Goal: Task Accomplishment & Management: Schedule a visit

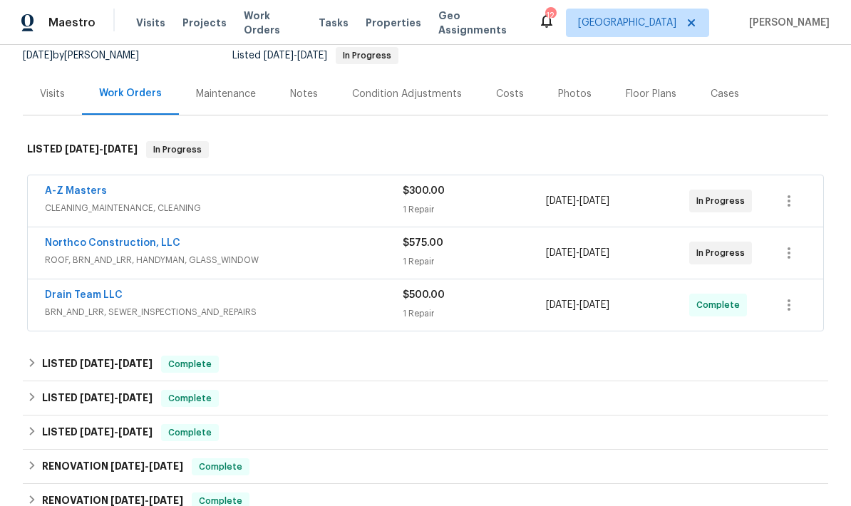
scroll to position [125, 0]
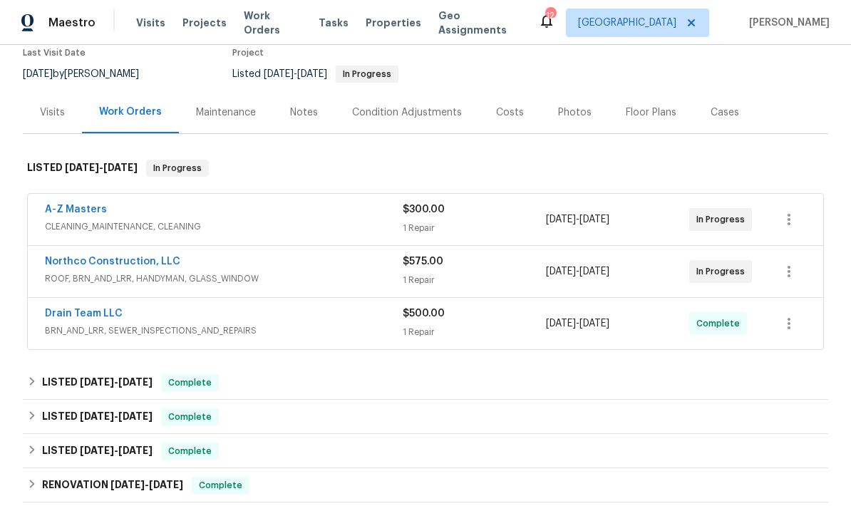
click at [88, 310] on link "Drain Team LLC" at bounding box center [84, 314] width 78 height 10
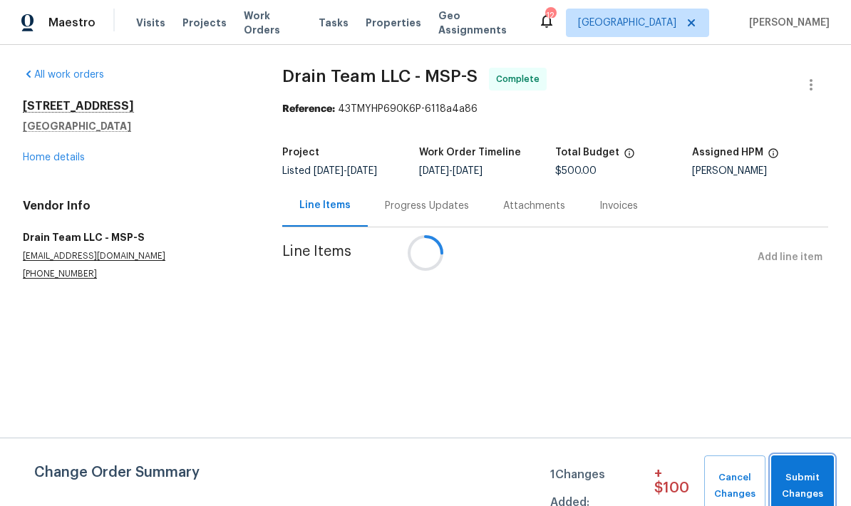
click at [811, 478] on span "Submit Changes" at bounding box center [803, 486] width 48 height 33
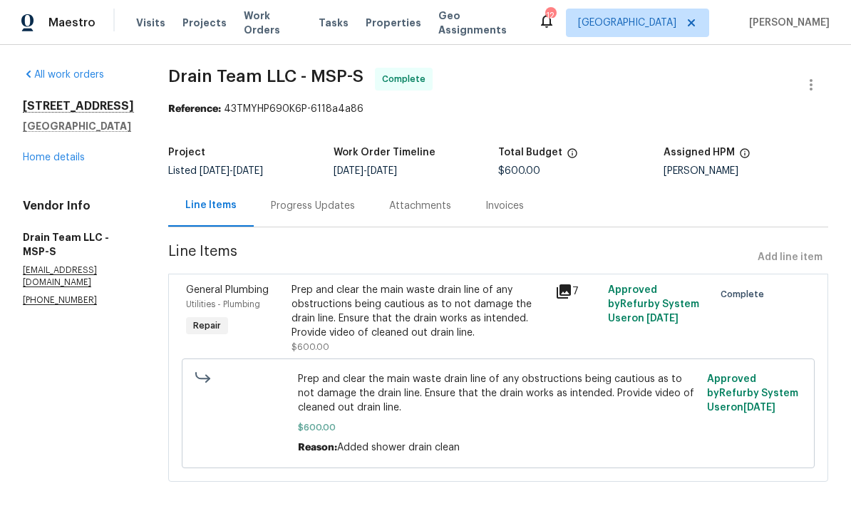
click at [42, 144] on div "[STREET_ADDRESS] Home details" at bounding box center [78, 132] width 111 height 66
click at [42, 143] on div "[STREET_ADDRESS] Home details" at bounding box center [78, 132] width 111 height 66
click at [54, 160] on link "Home details" at bounding box center [54, 158] width 62 height 10
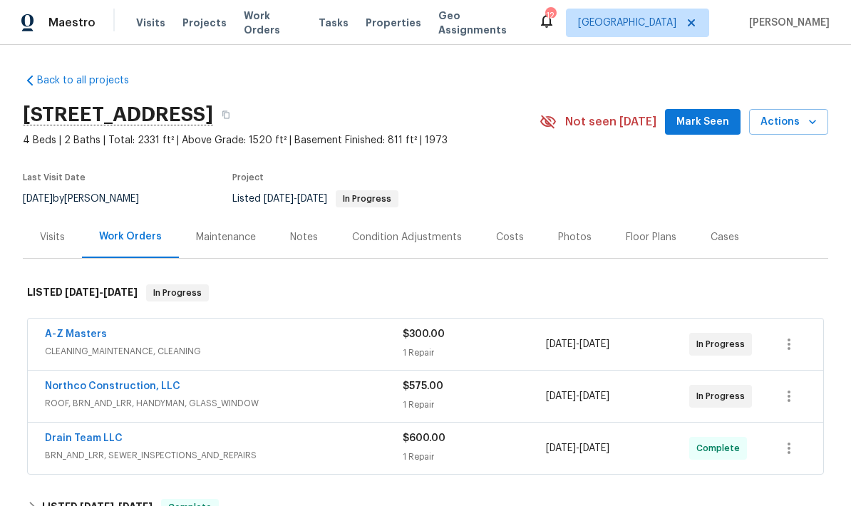
click at [127, 385] on link "Northco Construction, LLC" at bounding box center [112, 386] width 135 height 10
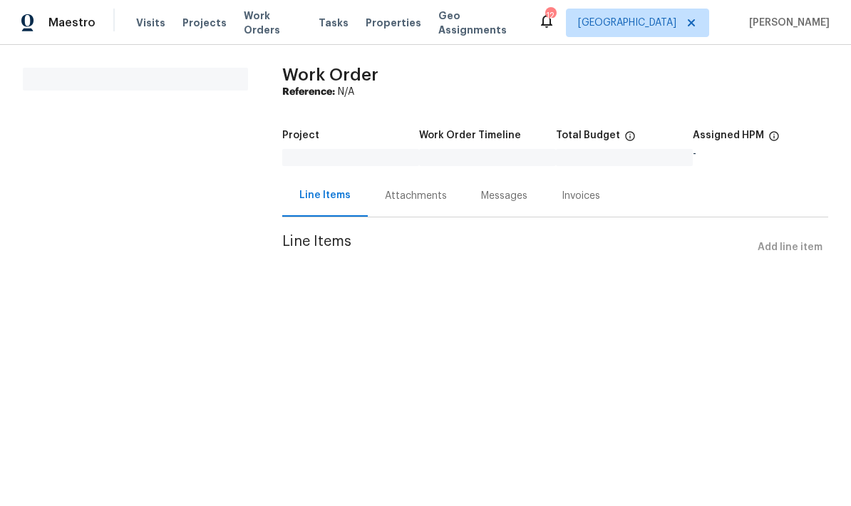
click at [410, 192] on div "Attachments" at bounding box center [416, 196] width 62 height 14
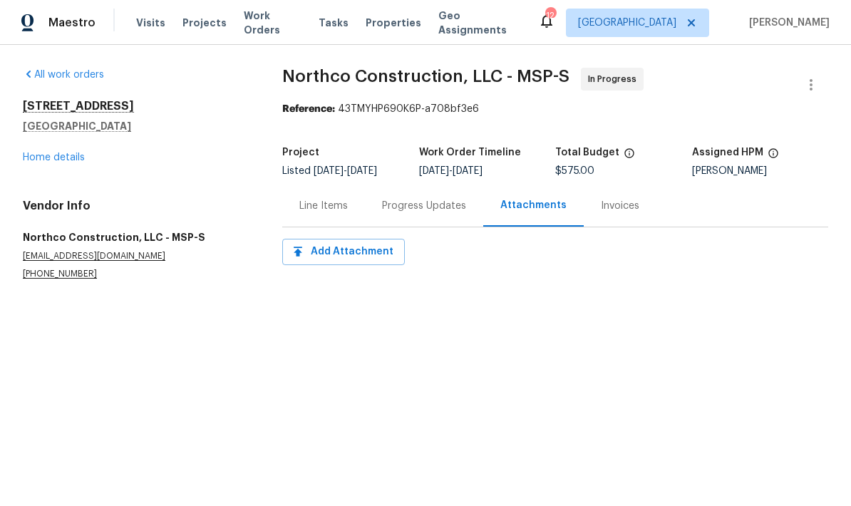
click at [406, 206] on div "Progress Updates" at bounding box center [424, 206] width 84 height 14
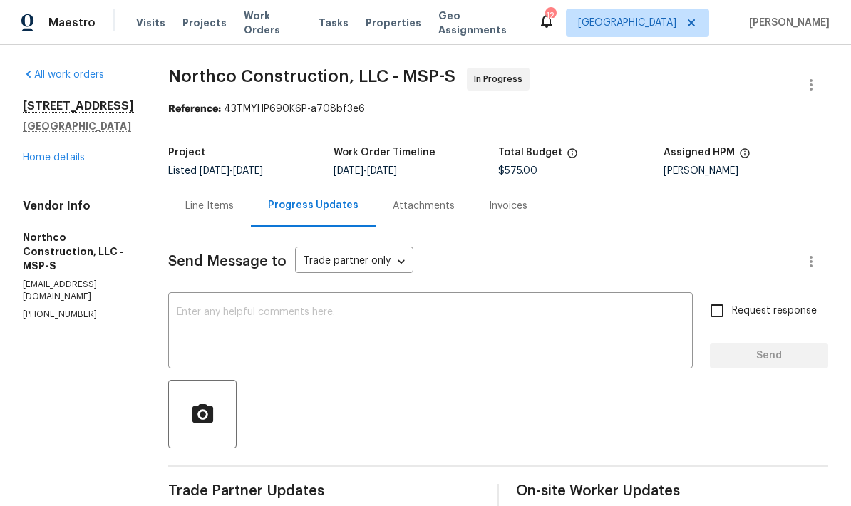
click at [68, 163] on link "Home details" at bounding box center [54, 158] width 62 height 10
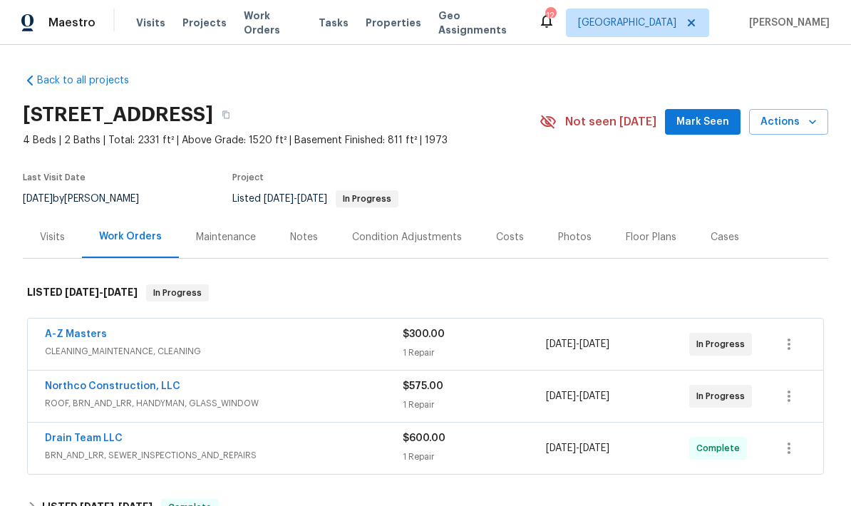
click at [812, 128] on icon "button" at bounding box center [813, 122] width 14 height 14
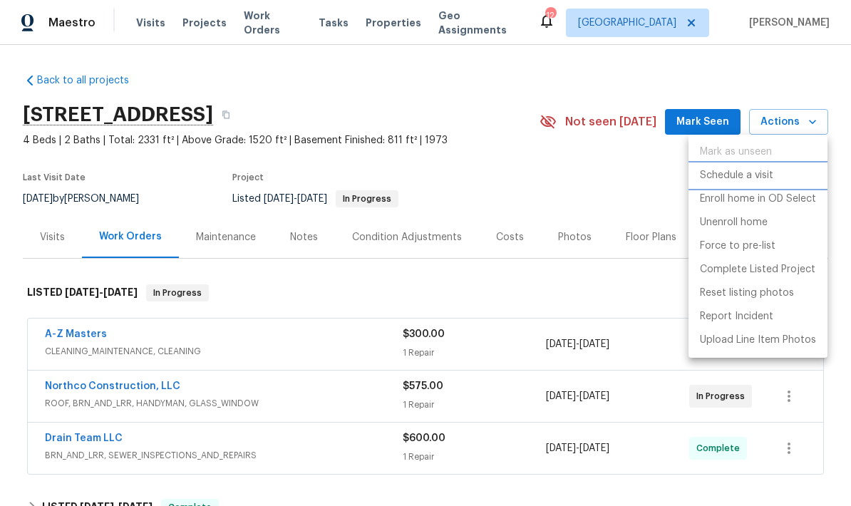
click at [766, 176] on p "Schedule a visit" at bounding box center [736, 175] width 73 height 15
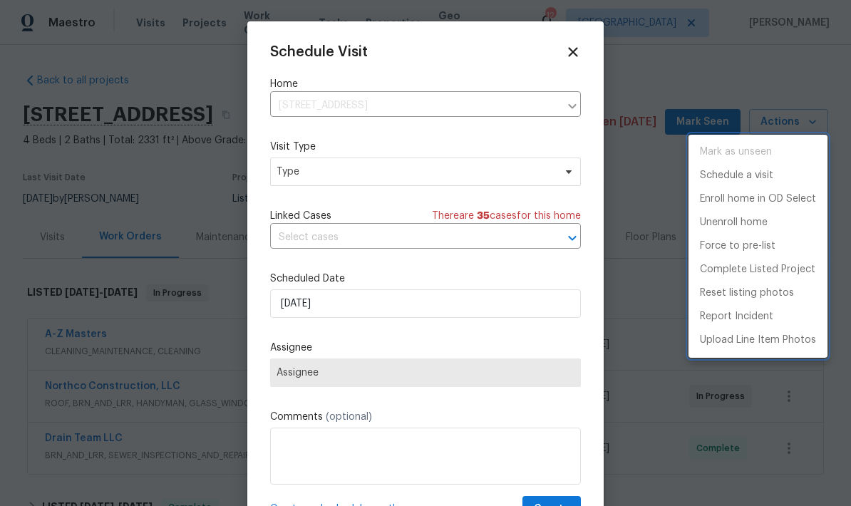
click at [499, 185] on div at bounding box center [425, 253] width 851 height 506
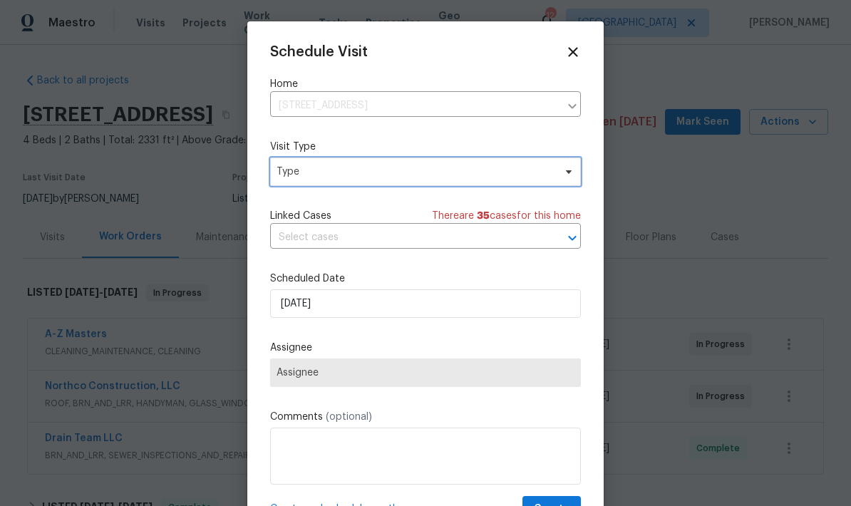
click at [535, 164] on span "Type" at bounding box center [425, 172] width 311 height 29
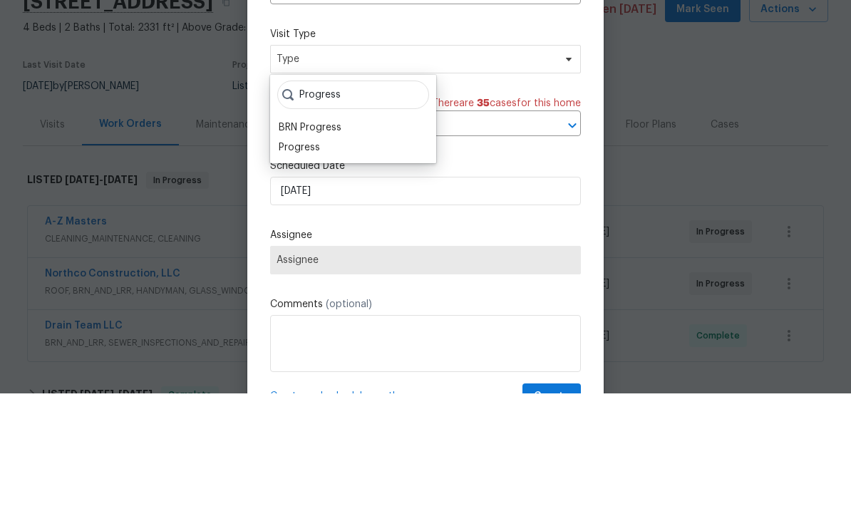
scroll to position [57, 0]
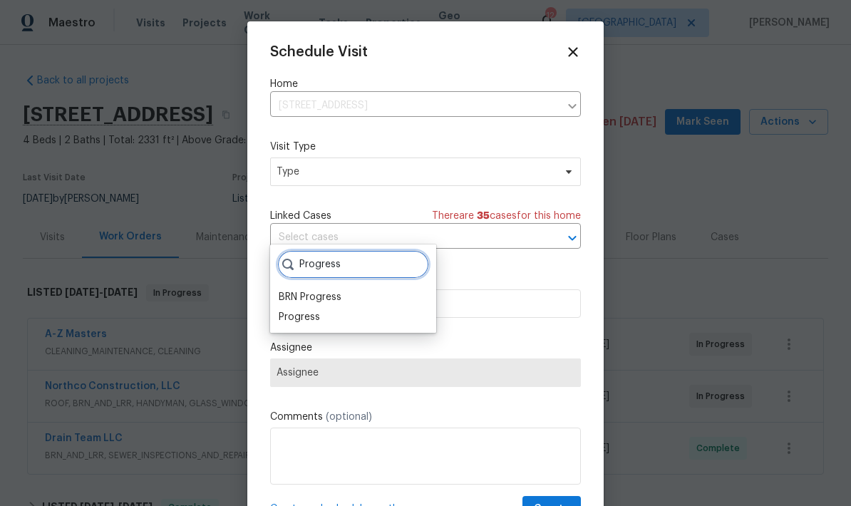
type input "Progress"
click at [342, 307] on div "Progress" at bounding box center [353, 317] width 158 height 20
click at [329, 307] on div "Progress" at bounding box center [353, 317] width 158 height 20
click at [309, 310] on div "Progress" at bounding box center [299, 317] width 41 height 14
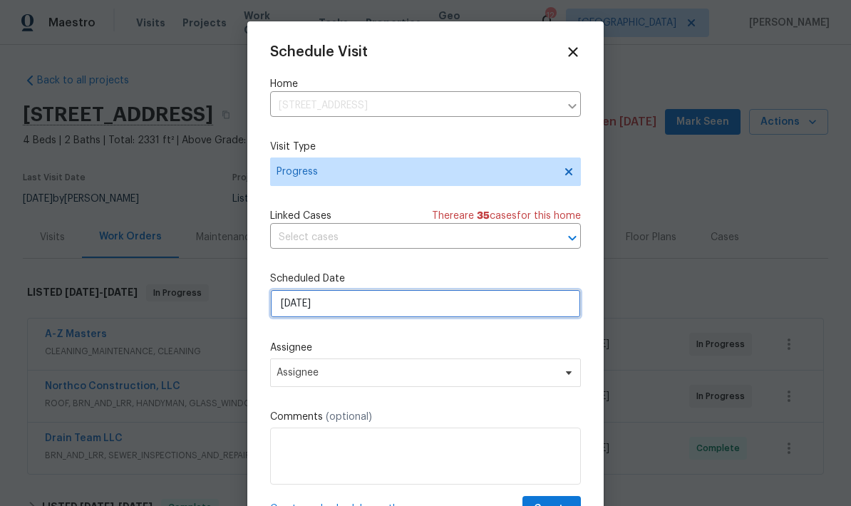
click at [421, 310] on input "[DATE]" at bounding box center [425, 303] width 311 height 29
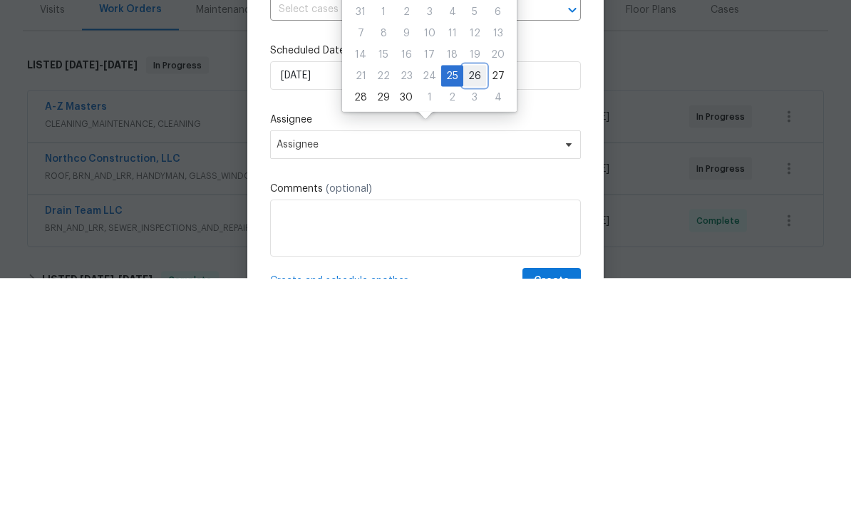
click at [474, 294] on div "26" at bounding box center [474, 304] width 23 height 20
type input "[DATE]"
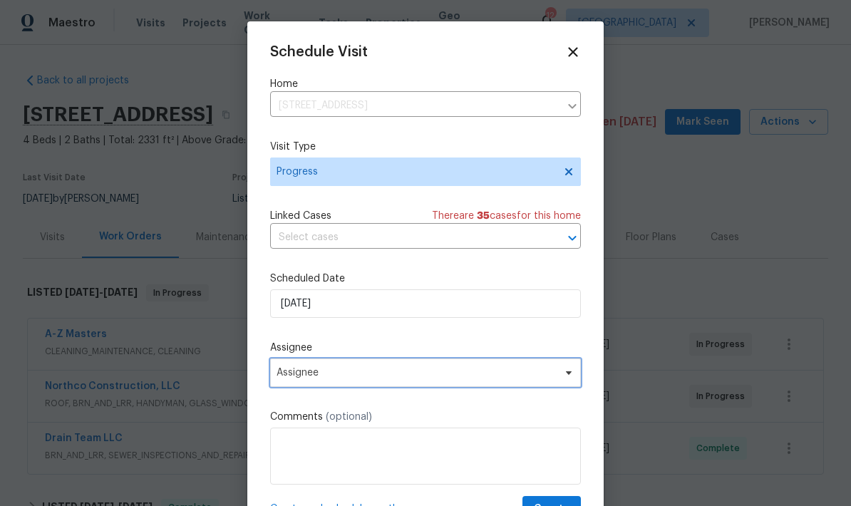
click at [458, 372] on span "Assignee" at bounding box center [416, 372] width 279 height 11
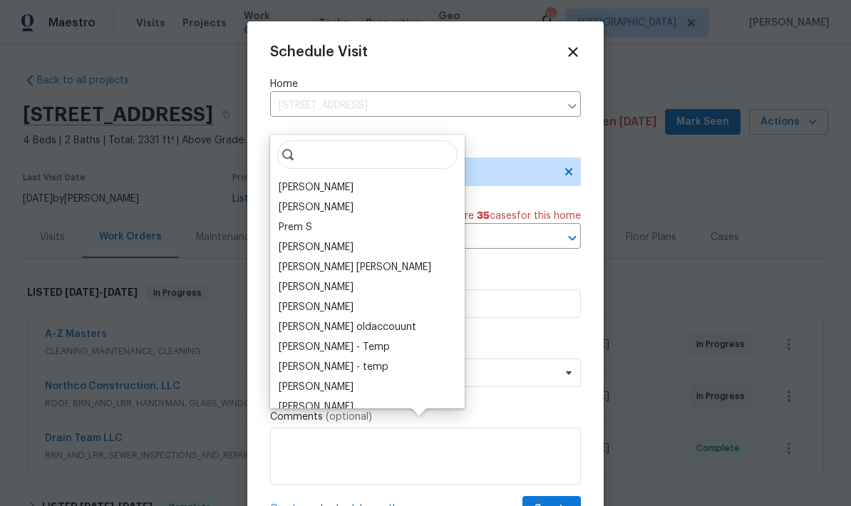
click at [333, 180] on div "[PERSON_NAME]" at bounding box center [316, 187] width 75 height 14
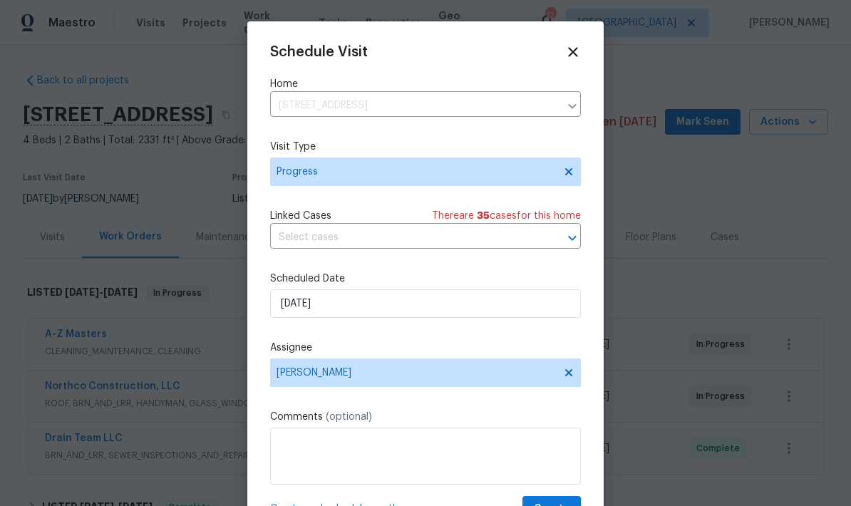
click at [439, 440] on textarea at bounding box center [425, 456] width 311 height 57
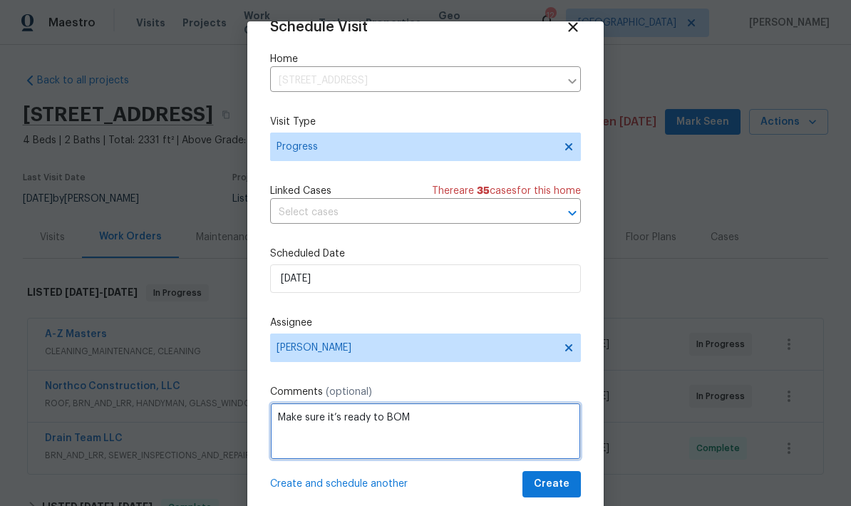
type textarea "Make sure it’s ready to BOM"
click at [573, 481] on button "Create" at bounding box center [552, 484] width 58 height 26
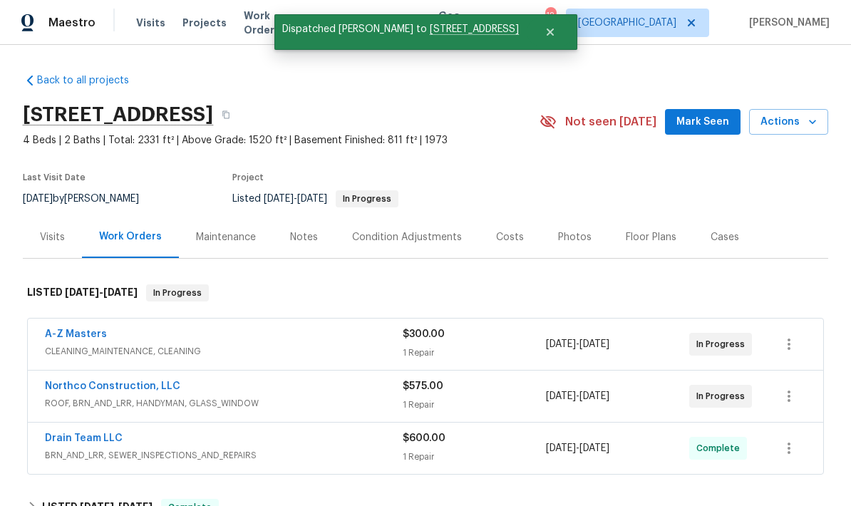
scroll to position [0, 0]
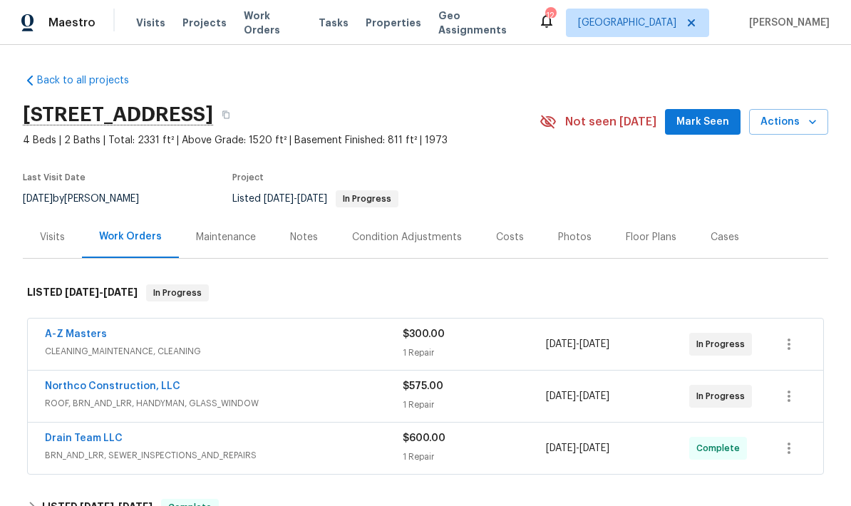
click at [715, 133] on button "Mark Seen" at bounding box center [703, 122] width 76 height 26
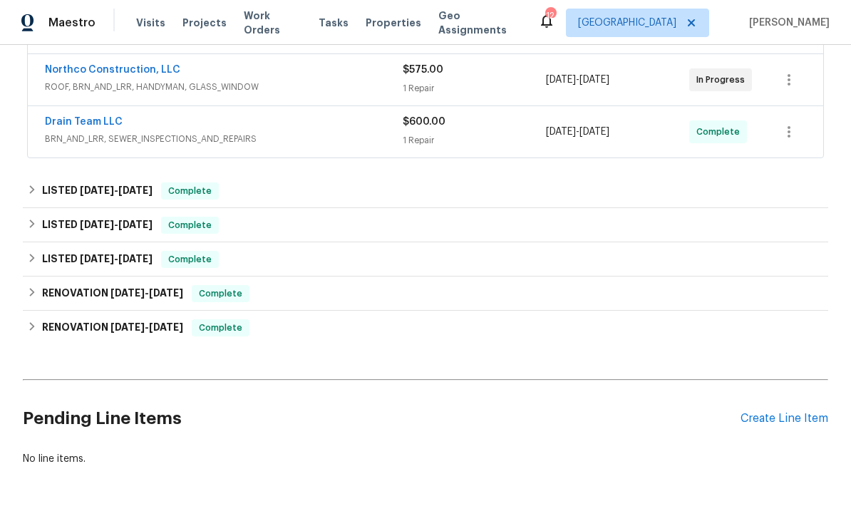
scroll to position [316, 0]
